Goal: Transaction & Acquisition: Purchase product/service

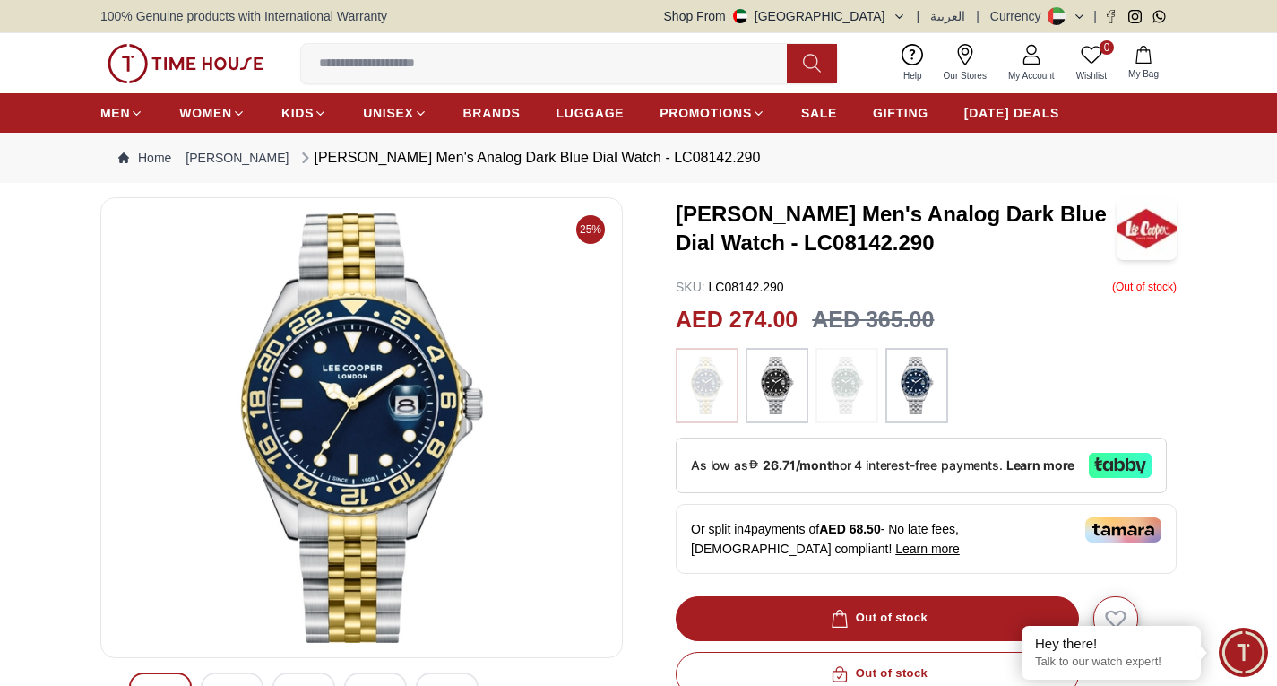
click at [374, 476] on img at bounding box center [362, 427] width 492 height 430
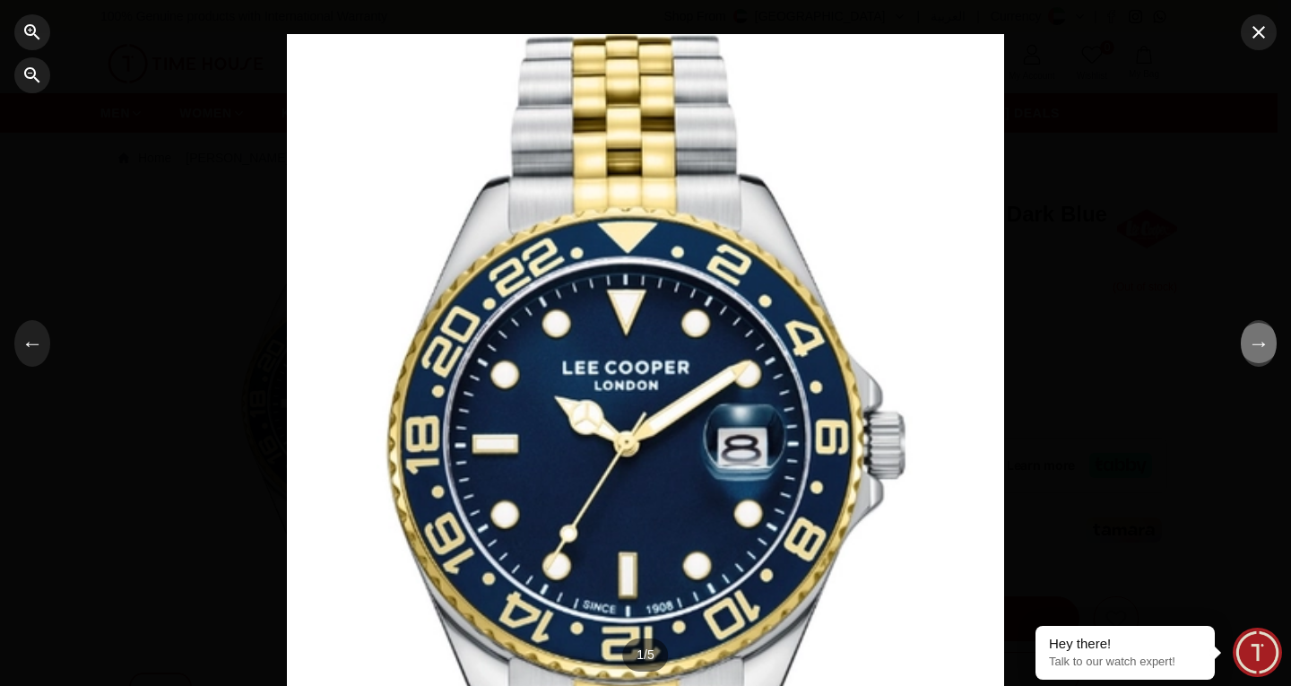
click at [1259, 350] on button "→" at bounding box center [1258, 343] width 36 height 47
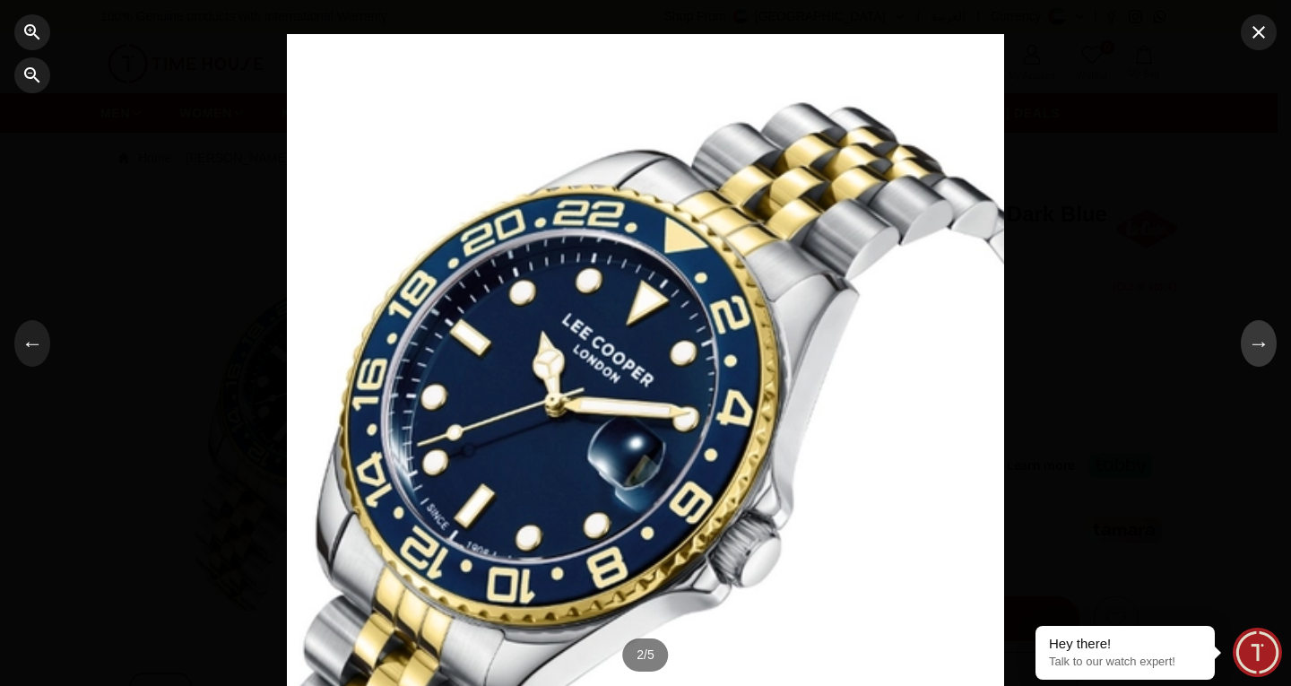
click at [1259, 350] on button "→" at bounding box center [1258, 343] width 36 height 47
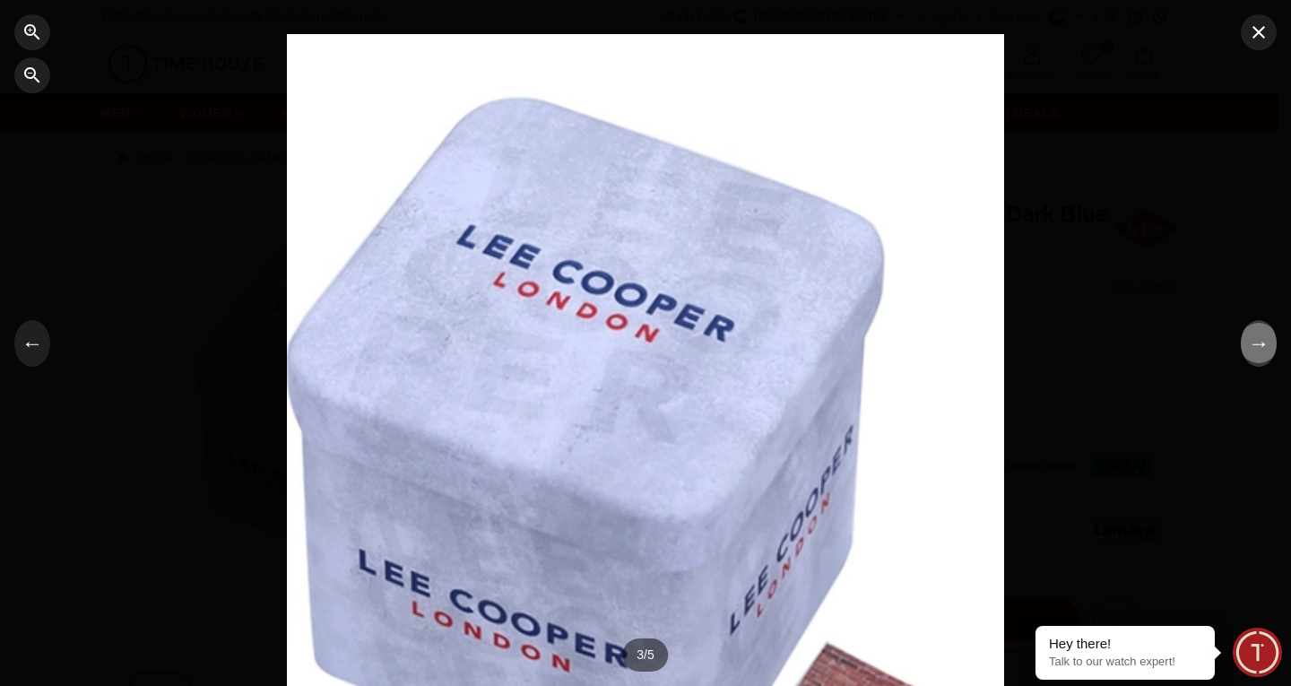
click at [1255, 350] on button "→" at bounding box center [1258, 343] width 36 height 47
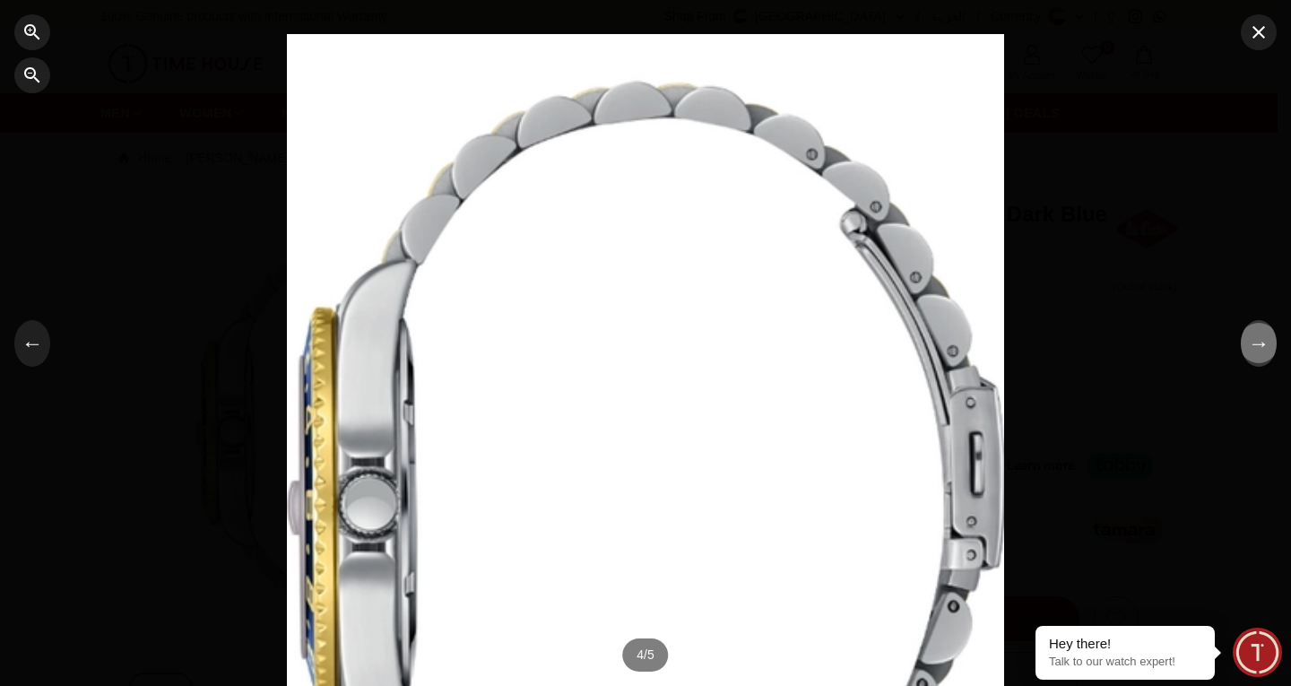
click at [1255, 350] on button "→" at bounding box center [1258, 343] width 36 height 47
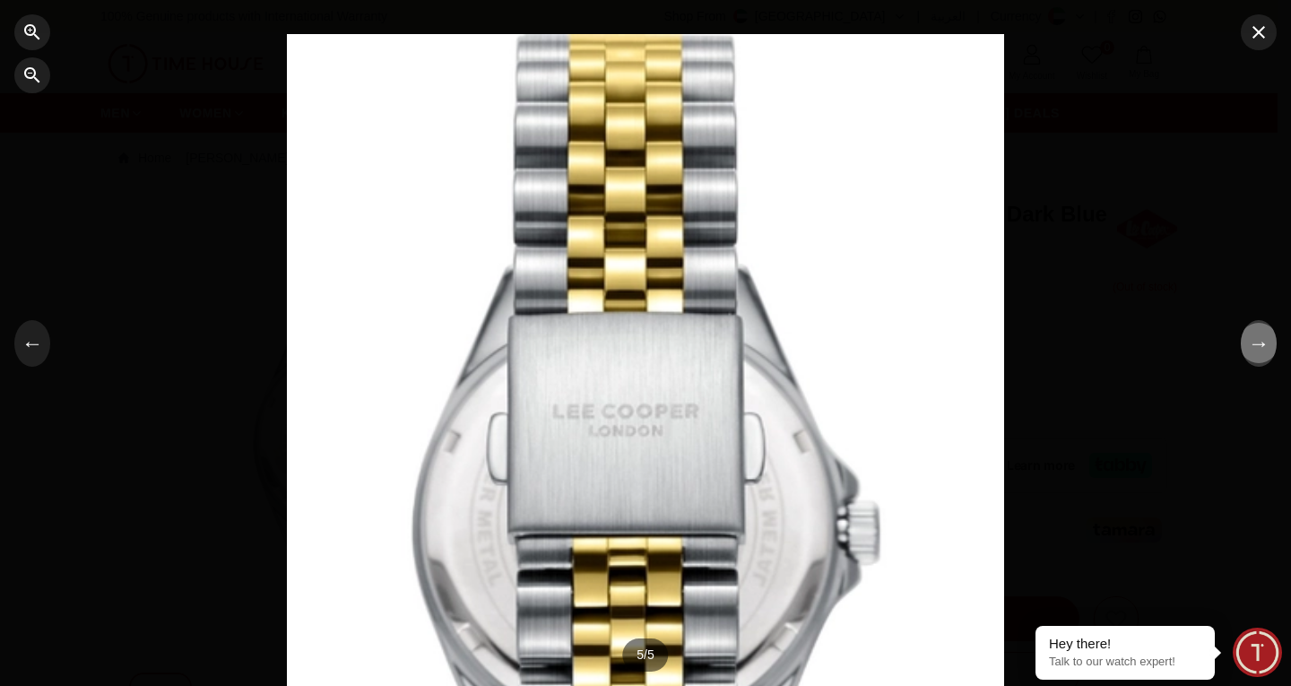
click at [1254, 350] on button "→" at bounding box center [1258, 343] width 36 height 47
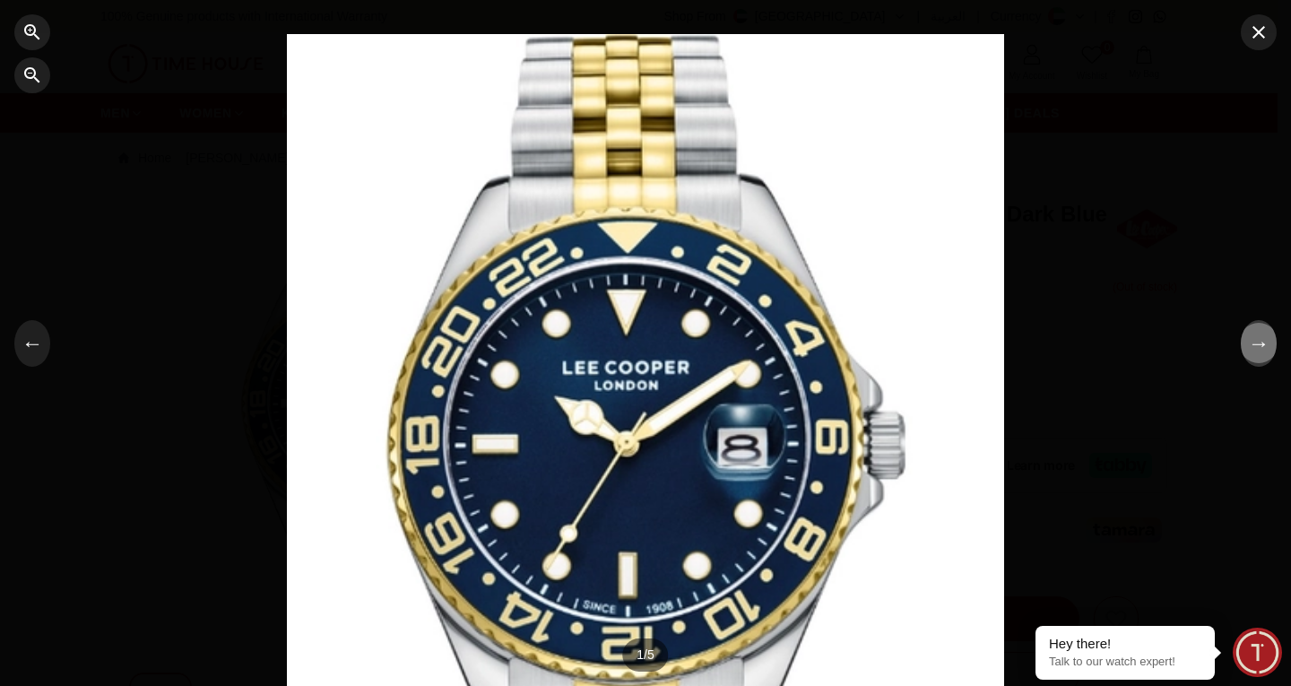
click at [1249, 350] on button "→" at bounding box center [1258, 343] width 36 height 47
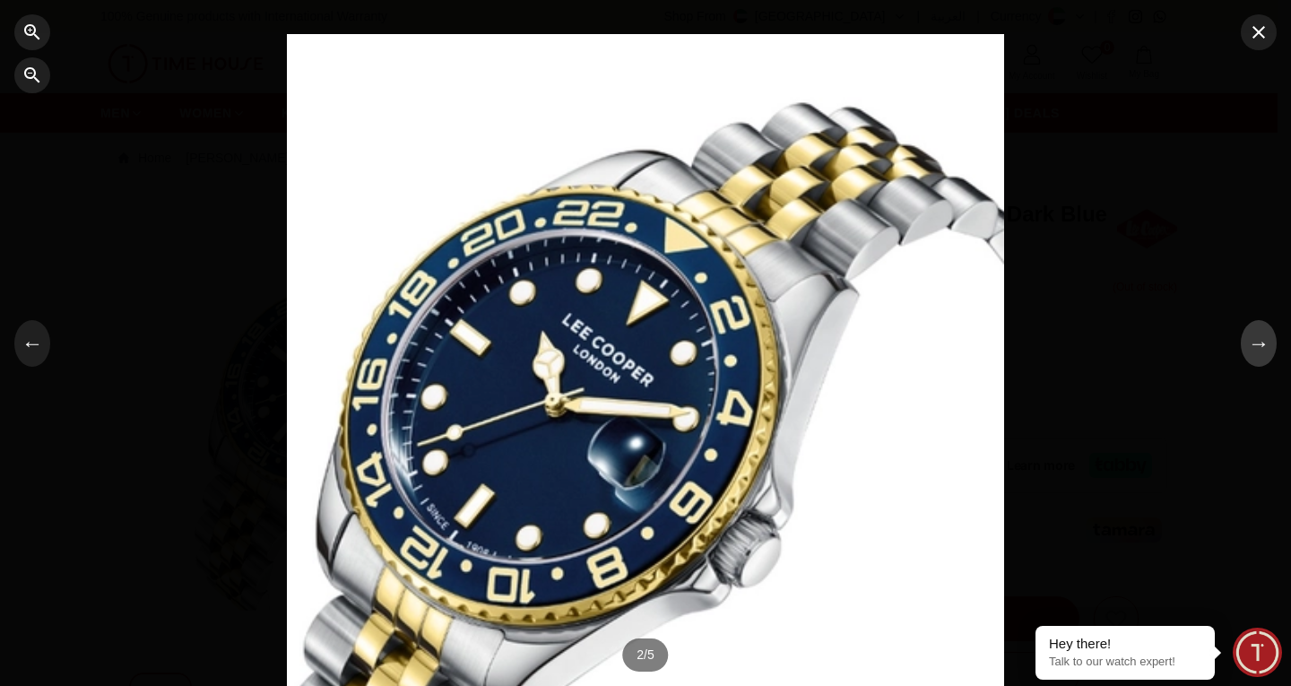
click at [1249, 353] on button "→" at bounding box center [1258, 343] width 36 height 47
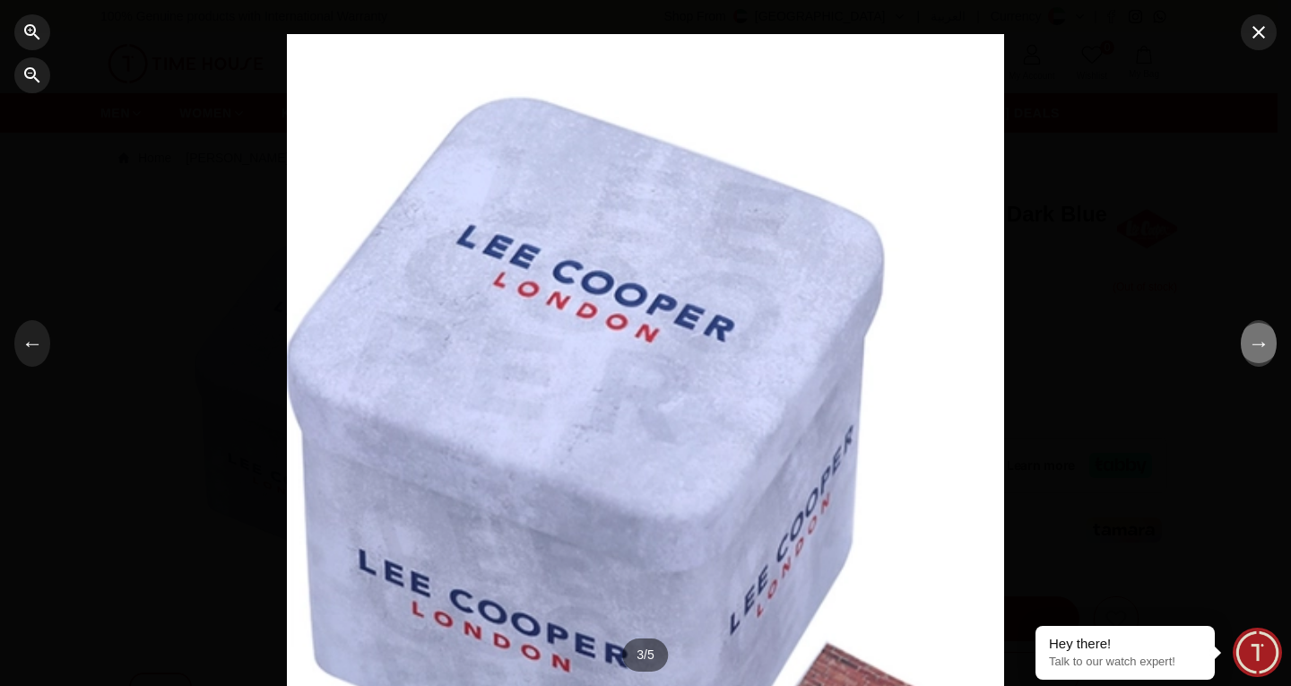
click at [1249, 353] on button "→" at bounding box center [1258, 343] width 36 height 47
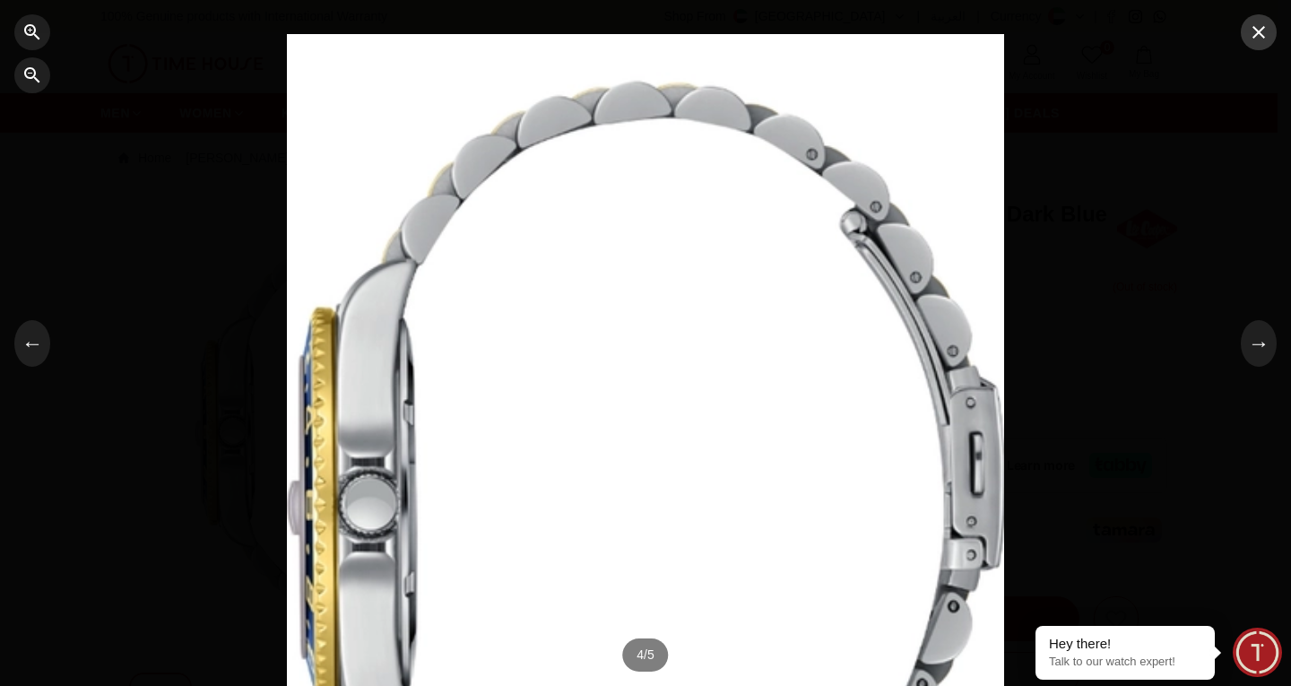
click at [1256, 39] on icon "button" at bounding box center [1259, 33] width 22 height 22
